Goal: Navigation & Orientation: Find specific page/section

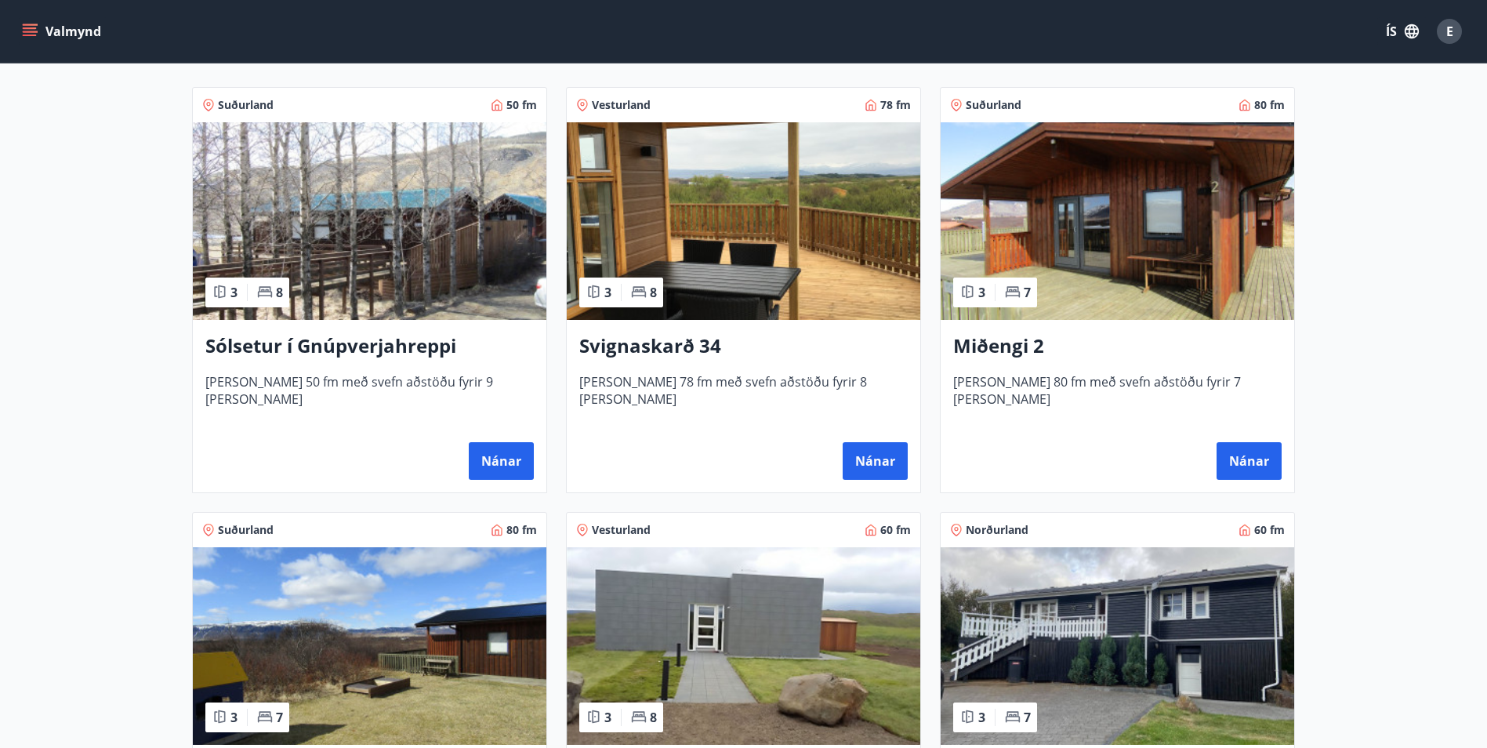
scroll to position [470, 0]
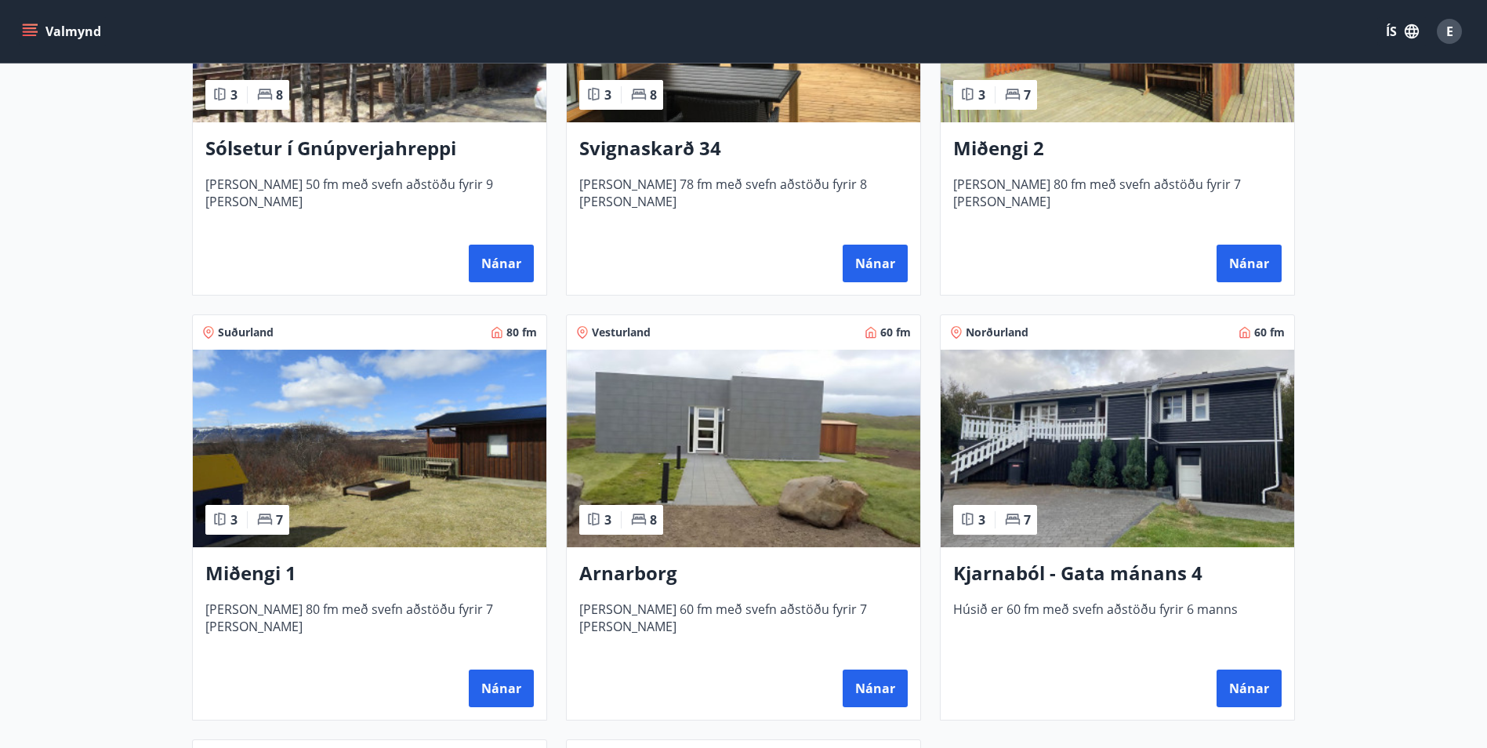
click at [619, 328] on span "Vesturland" at bounding box center [621, 333] width 59 height 16
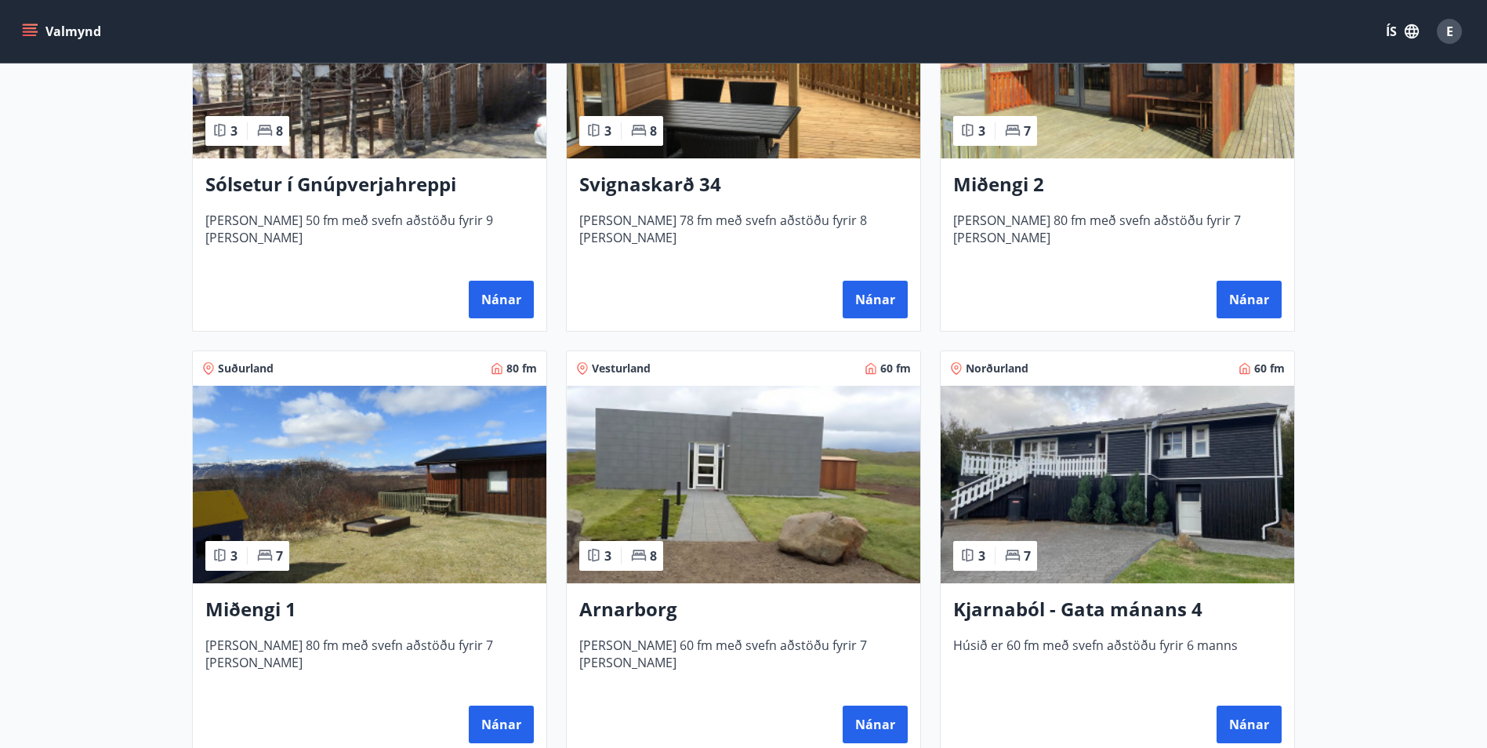
scroll to position [470, 0]
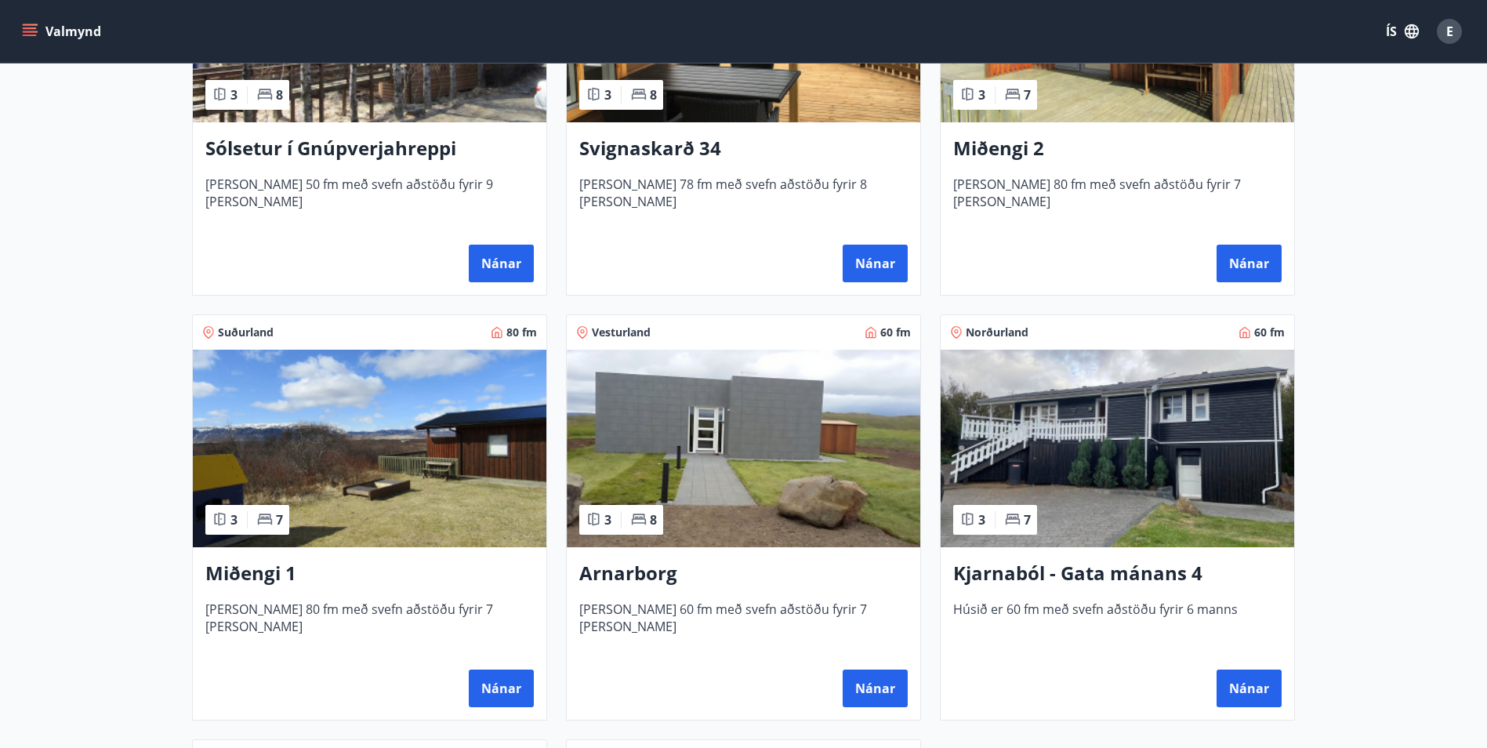
click at [1000, 331] on span "Norðurland" at bounding box center [997, 333] width 63 height 16
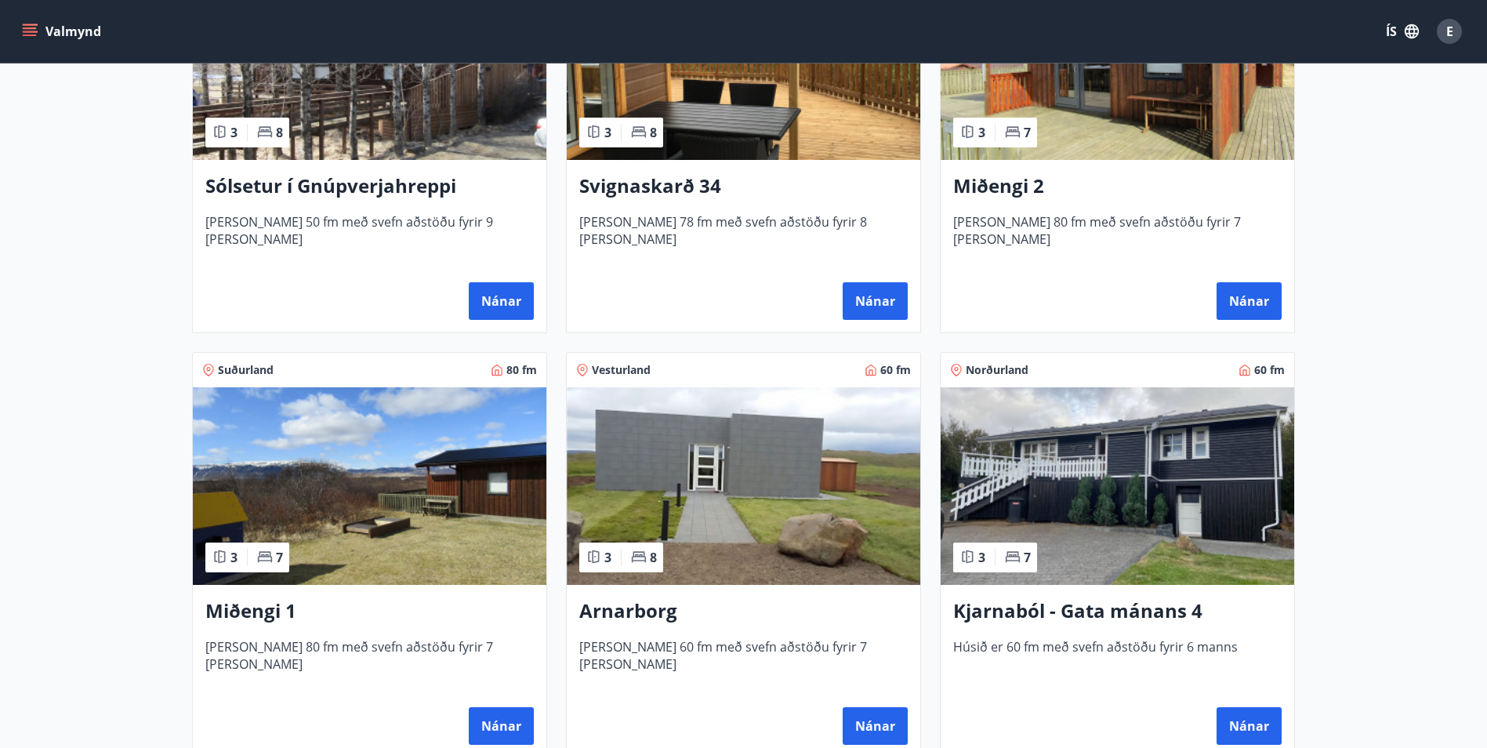
scroll to position [470, 0]
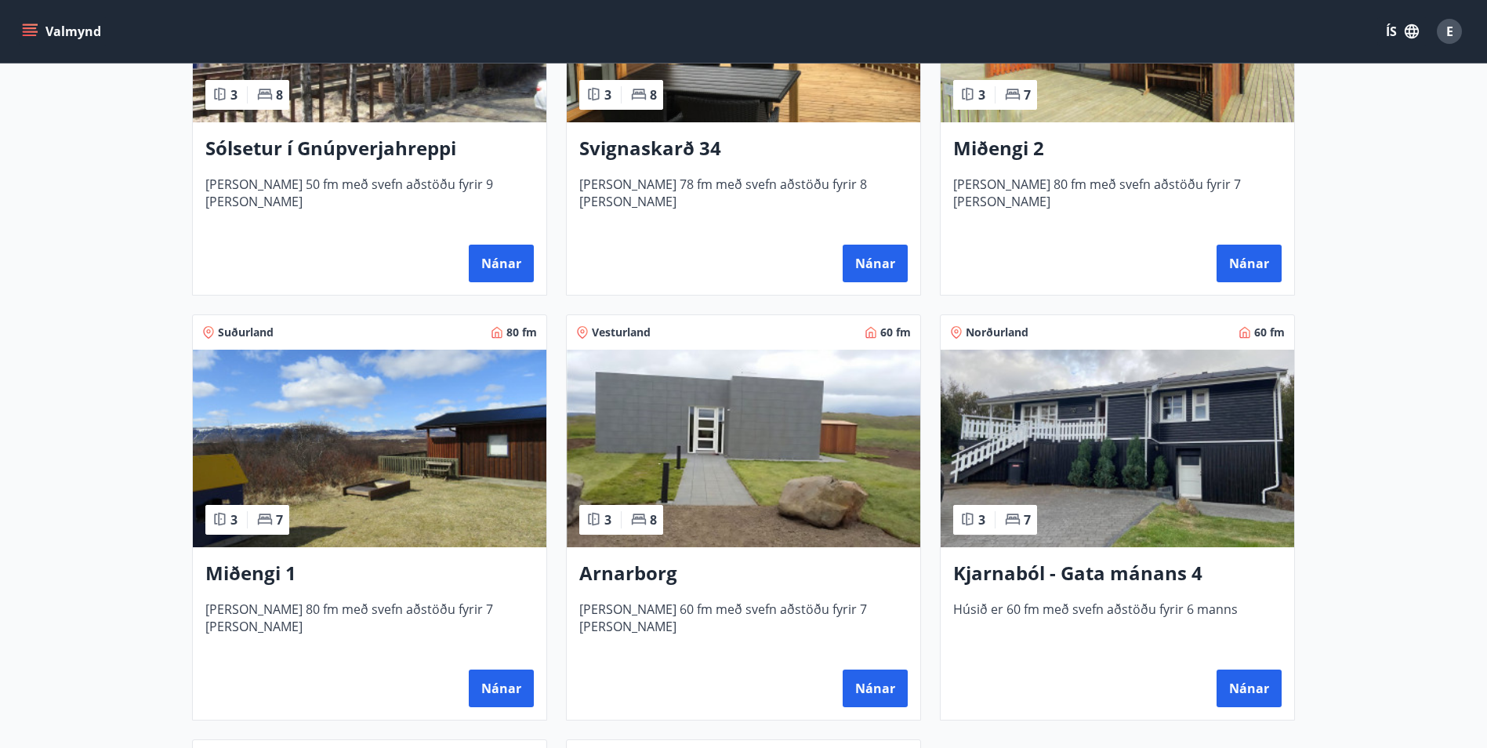
click at [1072, 446] on img at bounding box center [1118, 449] width 354 height 198
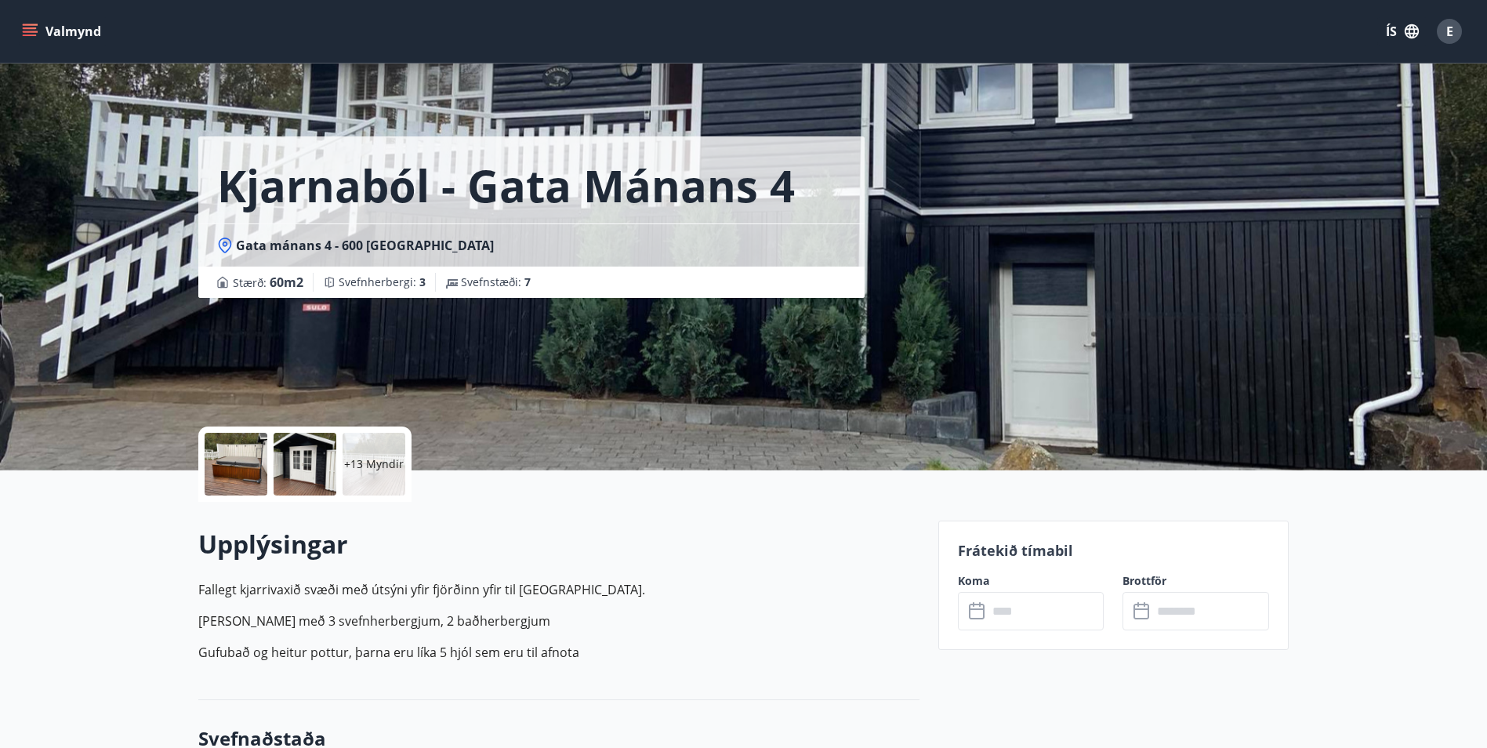
click at [229, 461] on div at bounding box center [236, 464] width 63 height 63
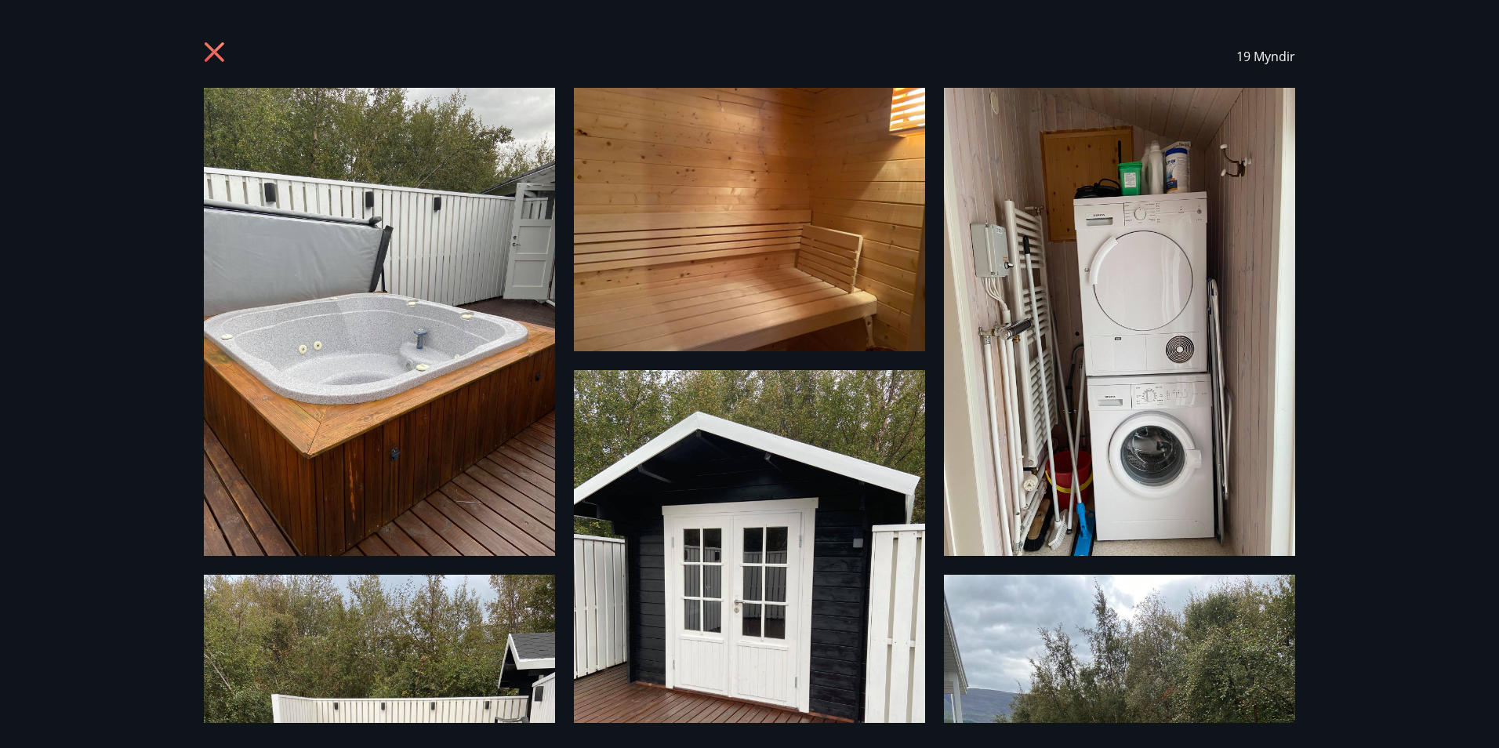
click at [210, 47] on icon at bounding box center [215, 52] width 20 height 20
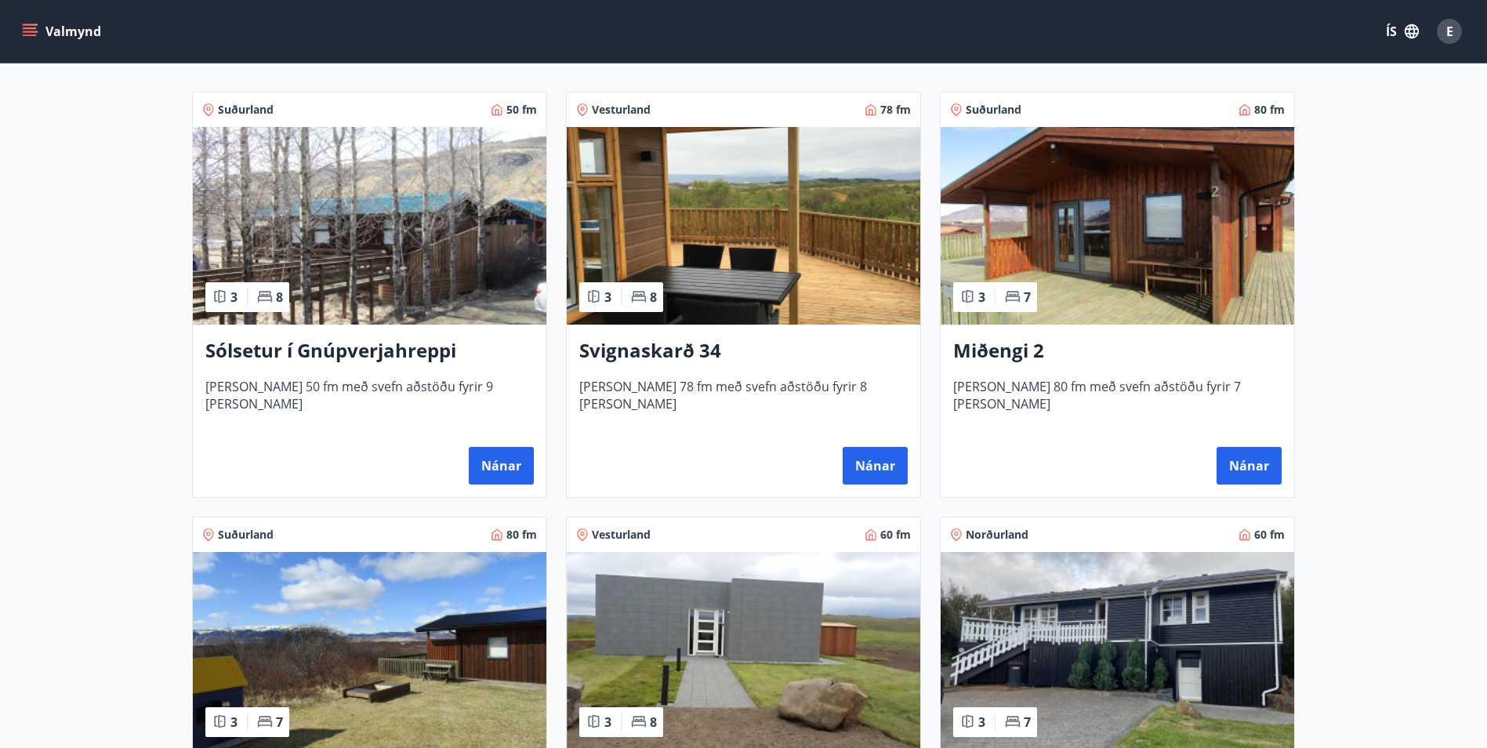
scroll to position [235, 0]
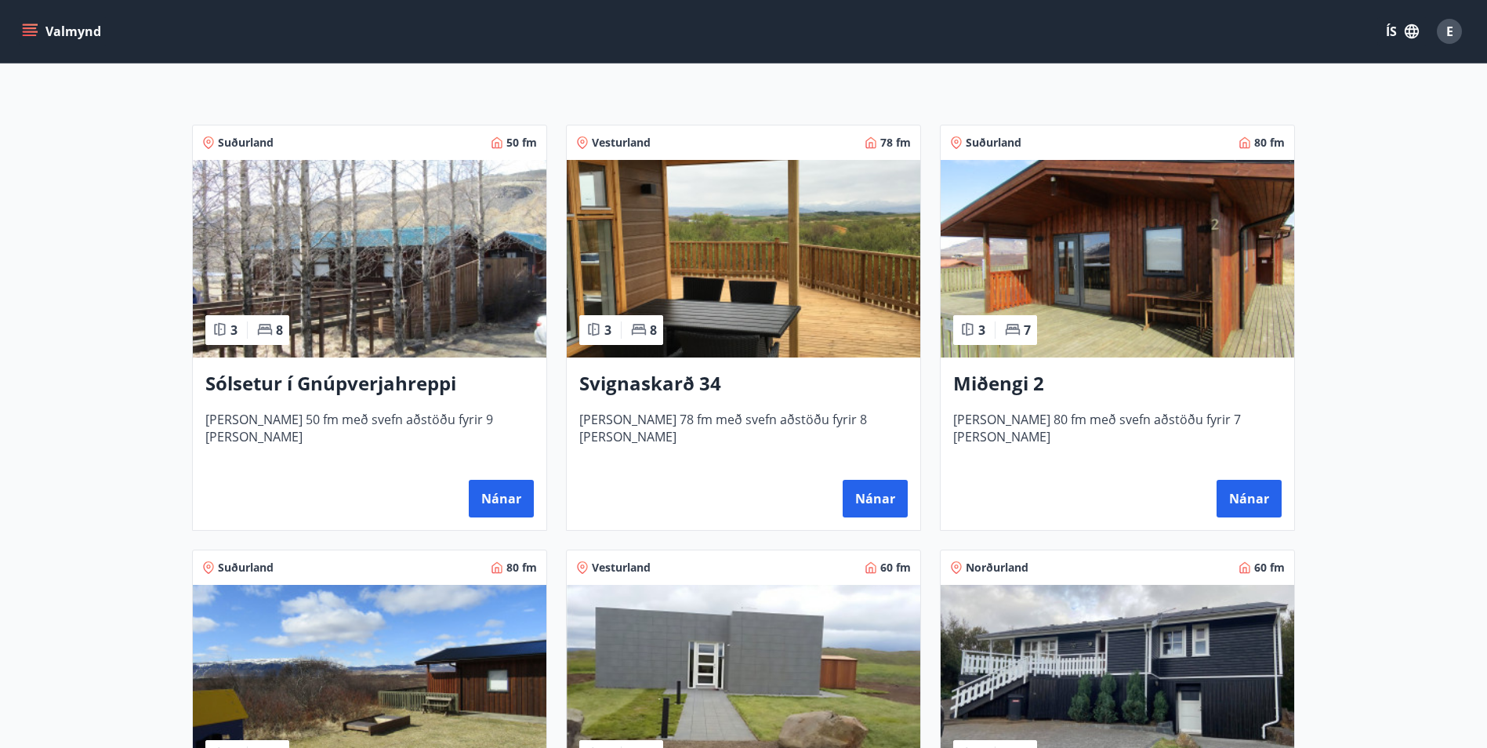
click at [114, 151] on main "Framboð Svæði Allt Dagsetningar Veldu tímabil Svefnstæði +1 Sjá kort Suðurland …" at bounding box center [743, 611] width 1487 height 1566
click at [80, 125] on main "Framboð Svæði Allt Dagsetningar Veldu tímabil Svefnstæði +1 Sjá kort Suðurland …" at bounding box center [743, 611] width 1487 height 1566
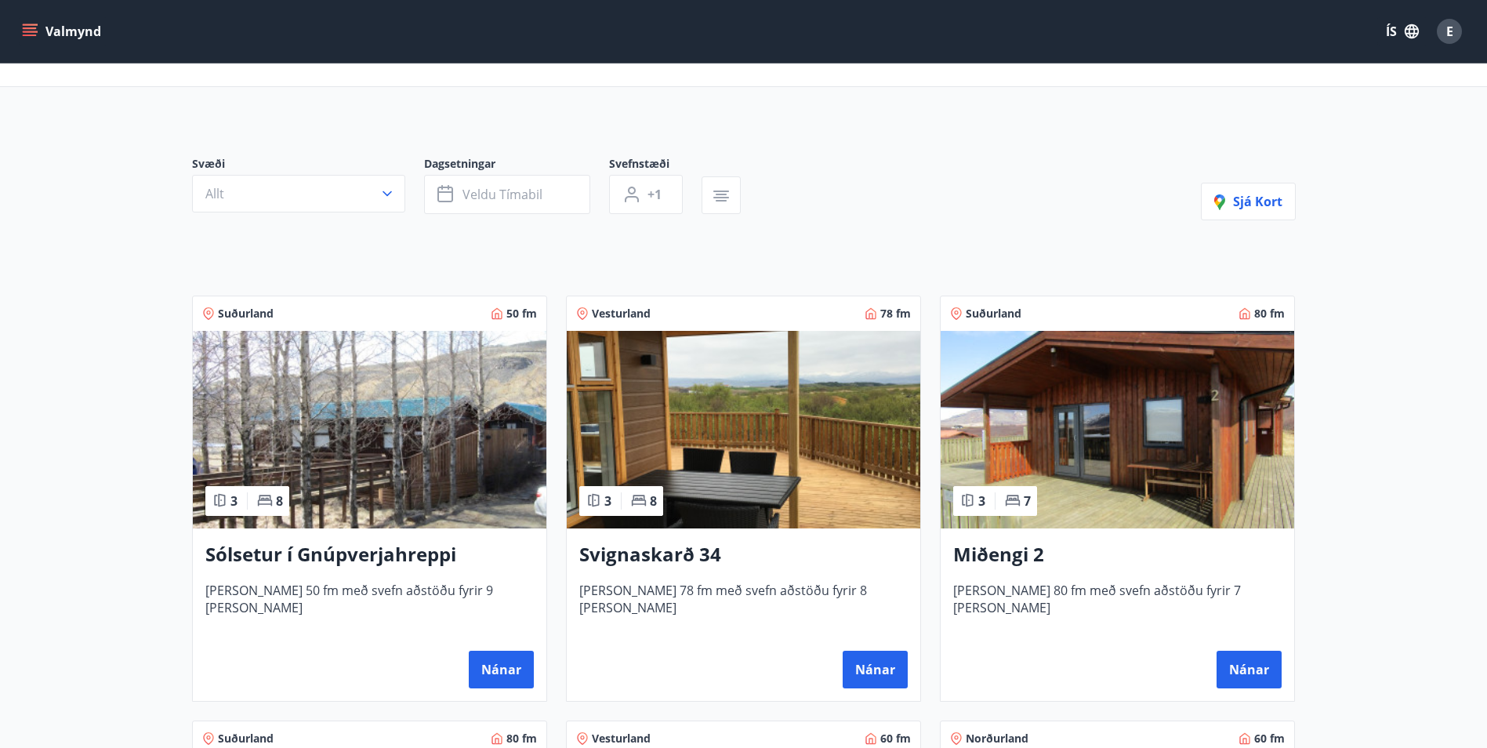
scroll to position [0, 0]
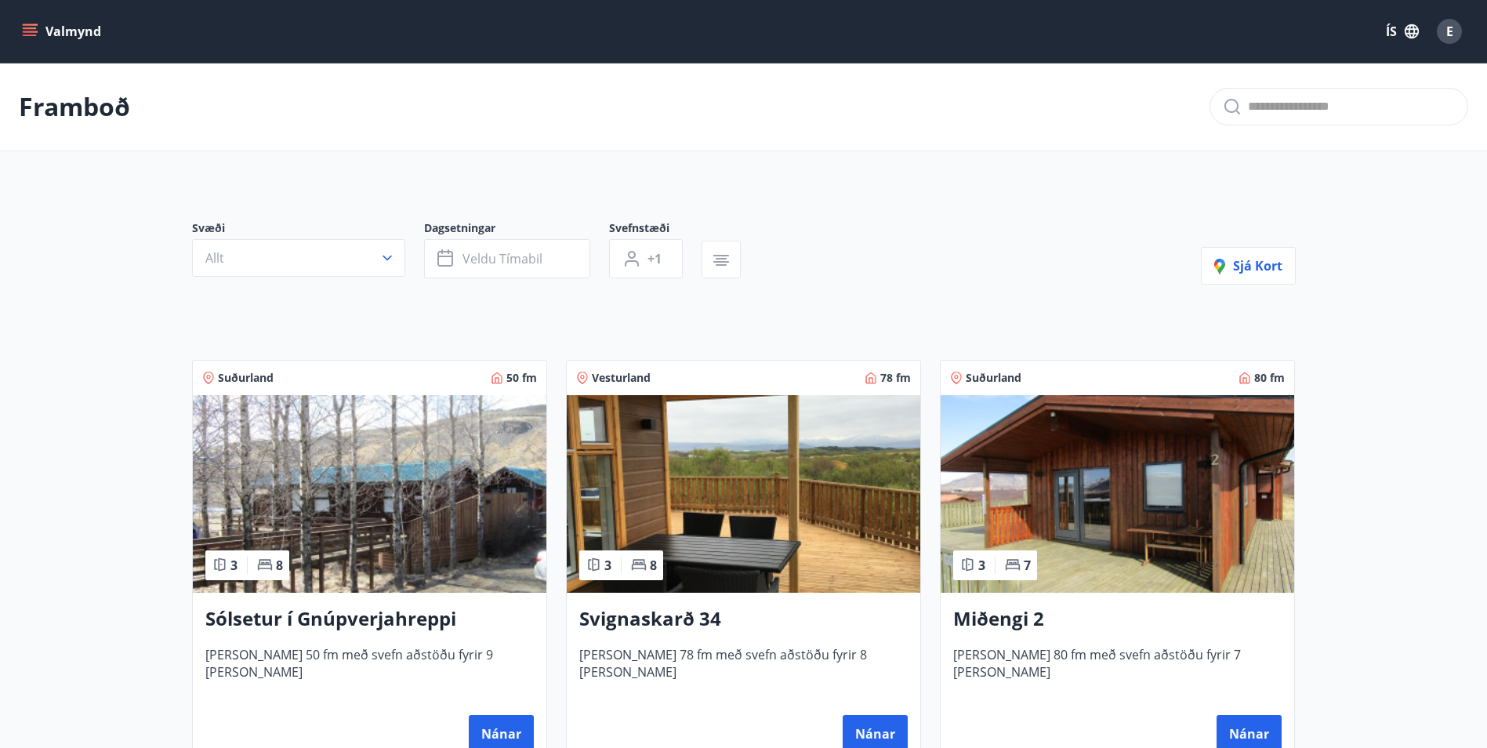
click at [888, 233] on div "Svæði Allt Dagsetningar Veldu tímabil Svefnstæði +1 Sjá kort" at bounding box center [744, 252] width 1104 height 64
